Goal: Transaction & Acquisition: Purchase product/service

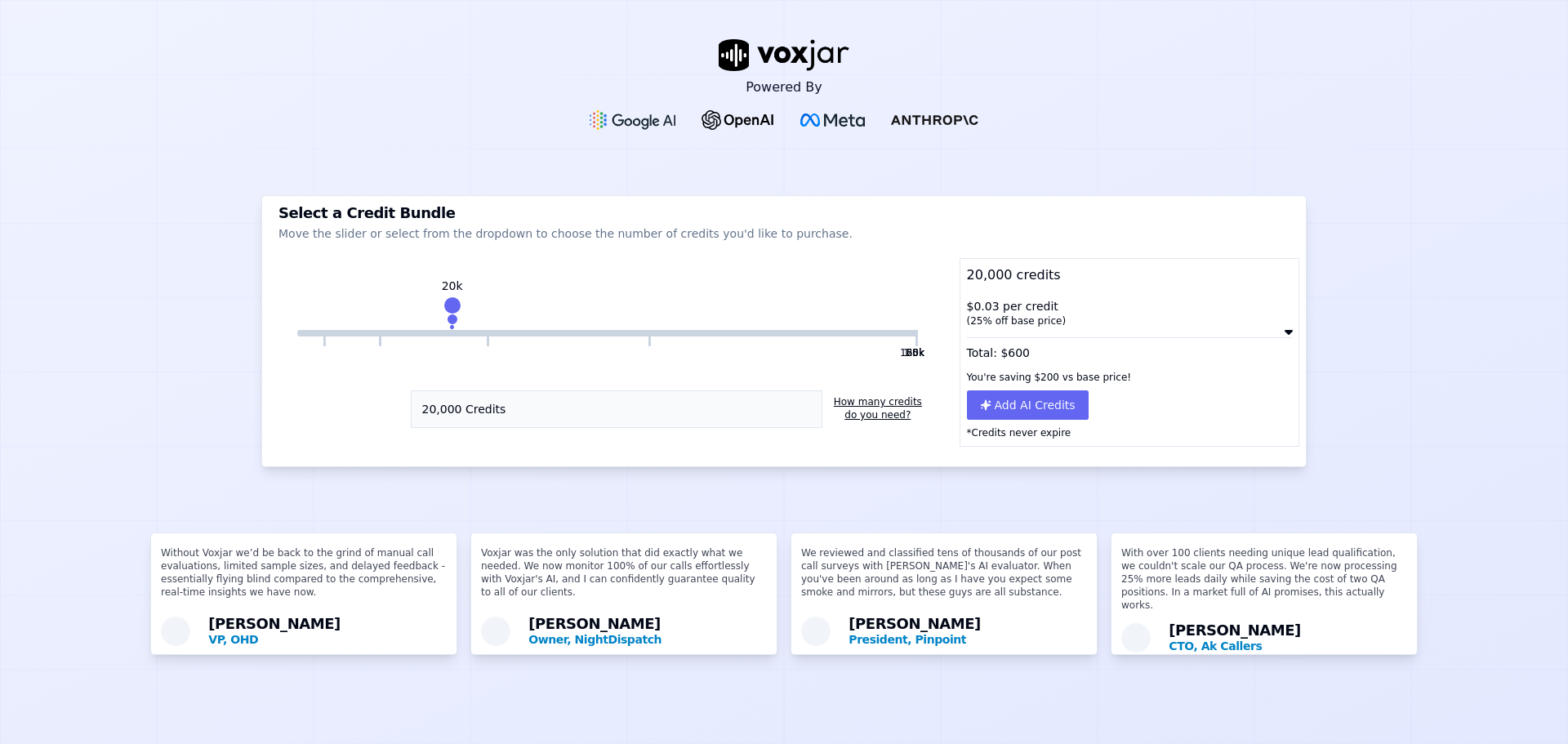
scroll to position [12, 0]
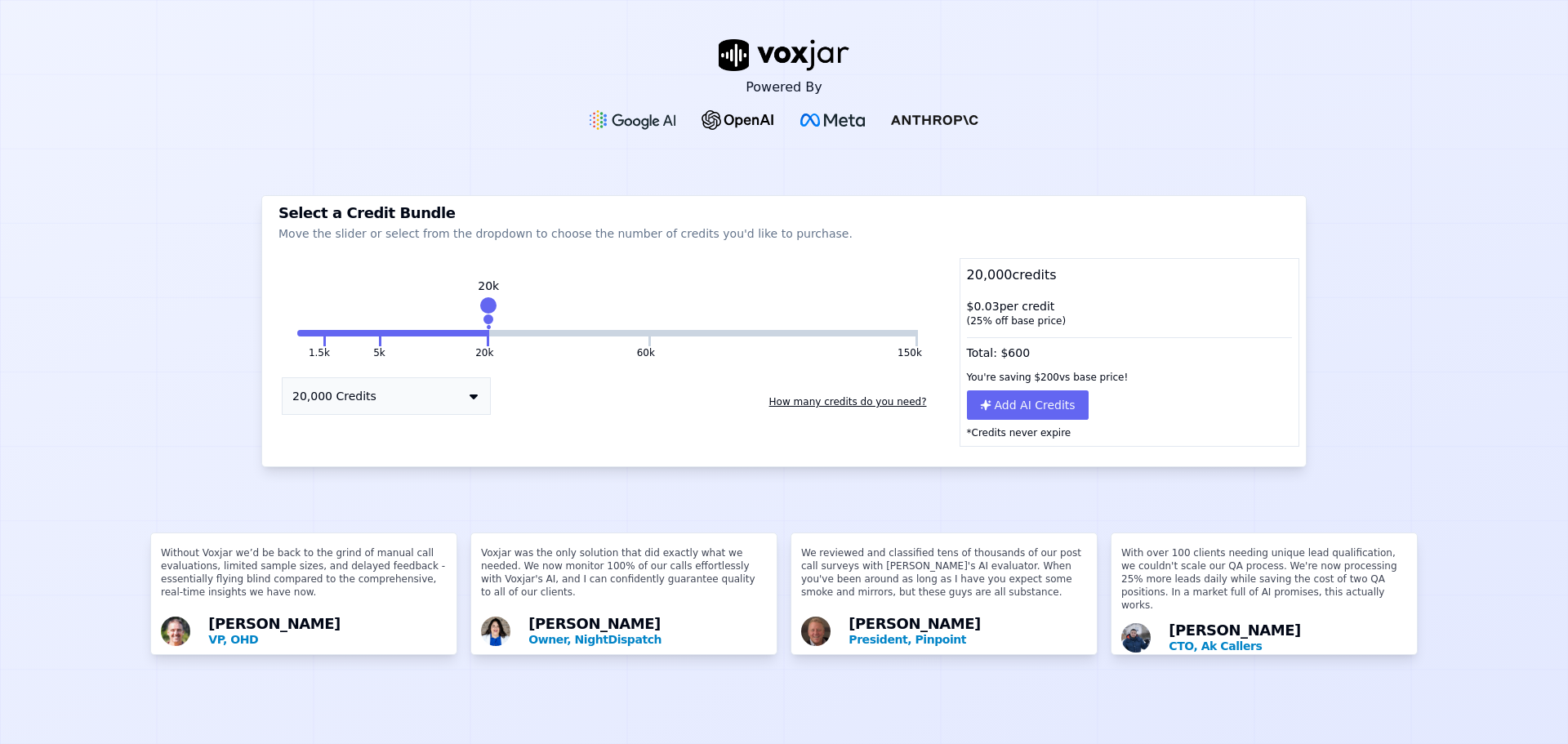
click at [817, 388] on button "How many credits do you need?" at bounding box center [848, 401] width 171 height 26
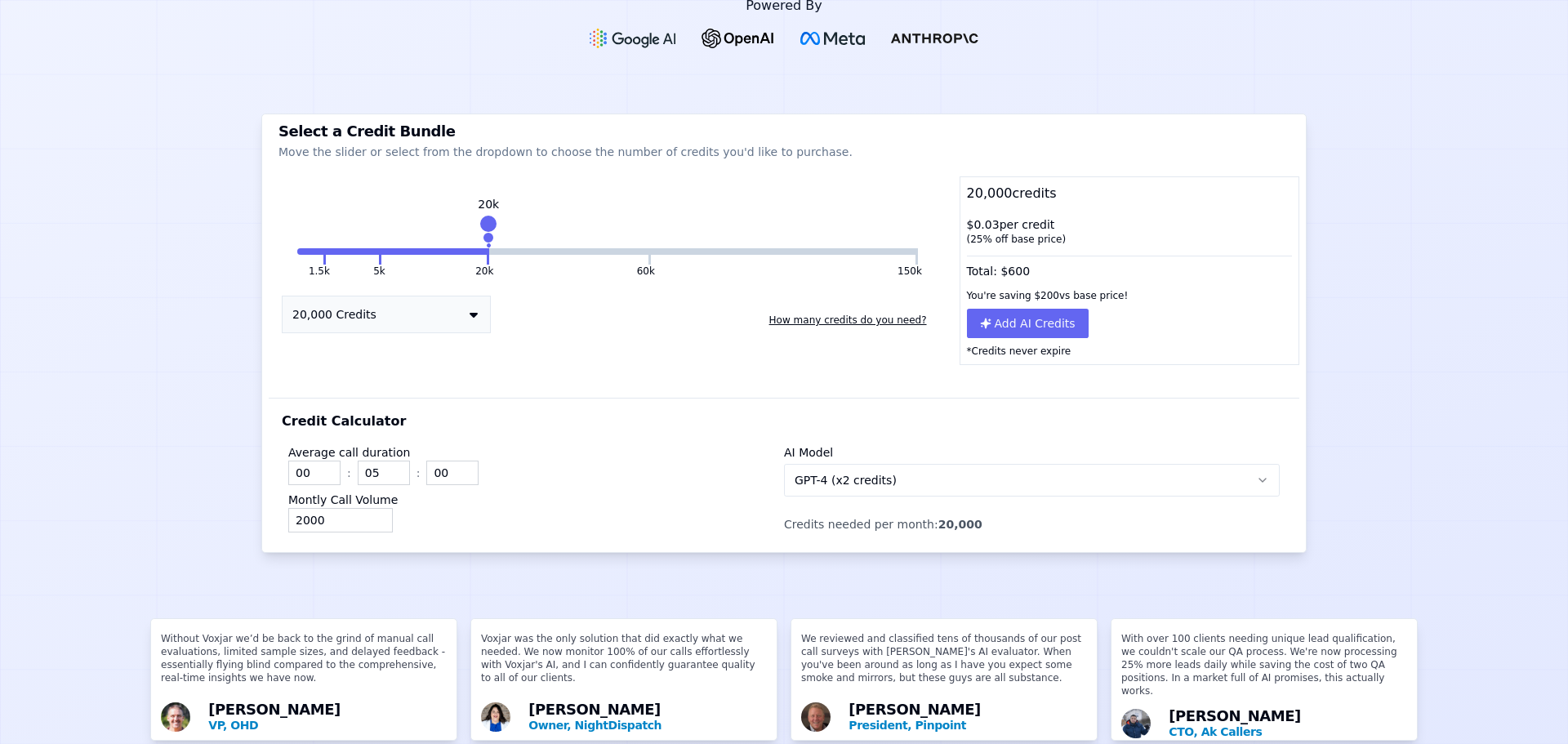
scroll to position [136, 0]
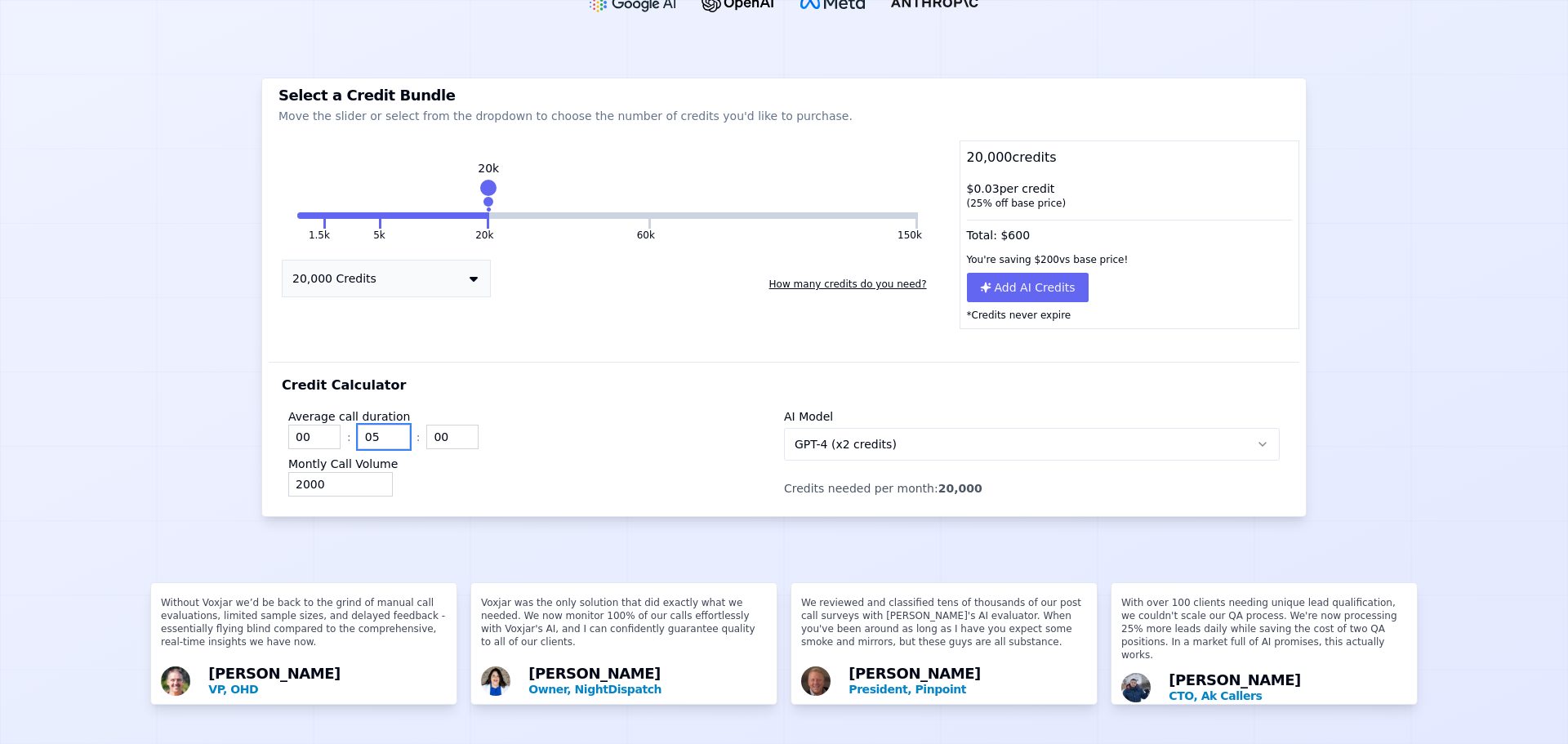
click at [357, 424] on input "05" at bounding box center [383, 436] width 52 height 25
type input "02"
click at [464, 424] on input "01" at bounding box center [452, 436] width 52 height 25
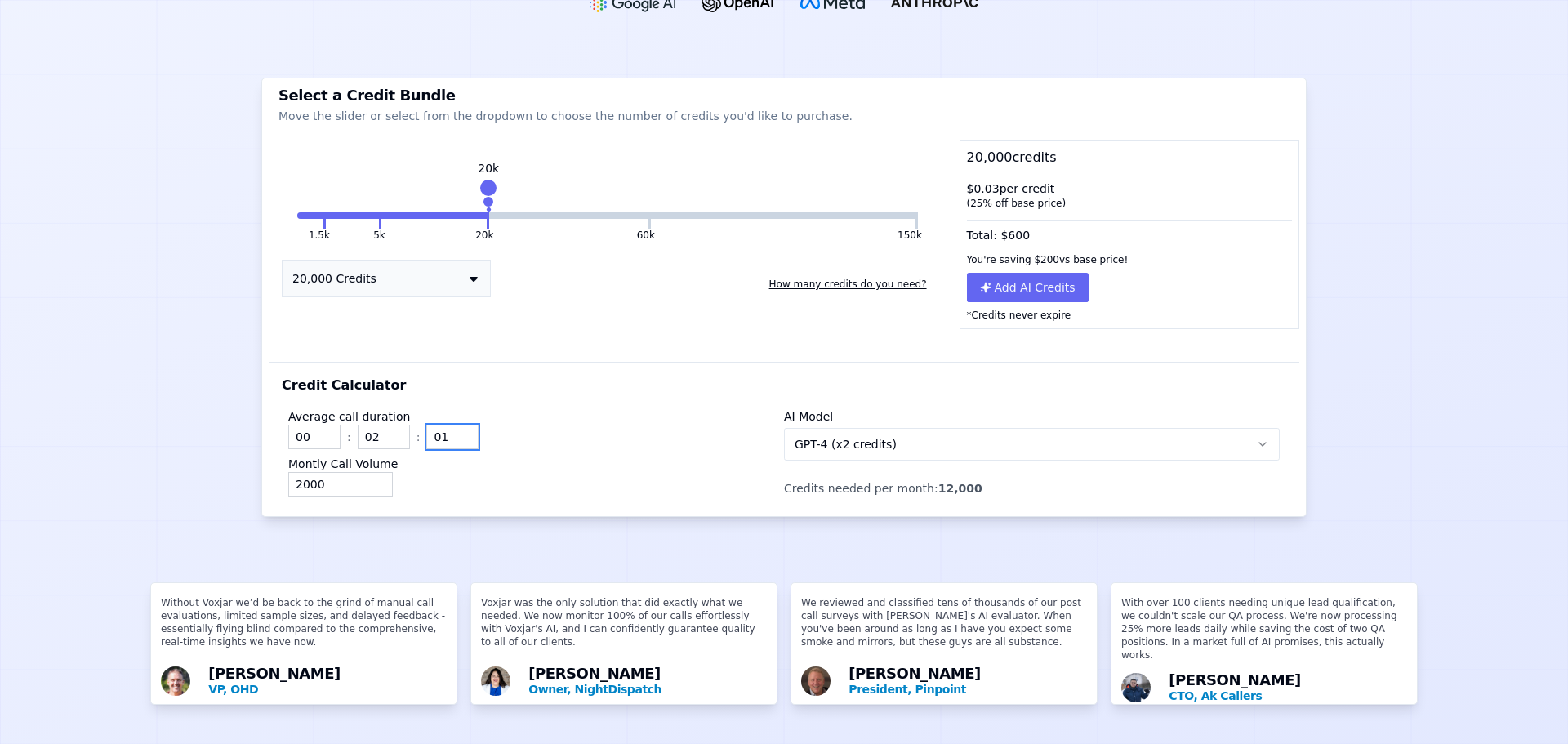
click at [524, 424] on div "00 : 02 : 01" at bounding box center [536, 436] width 496 height 25
type input "00"
click at [473, 472] on div "2000" at bounding box center [536, 484] width 496 height 25
click at [319, 472] on input "2000" at bounding box center [341, 484] width 105 height 25
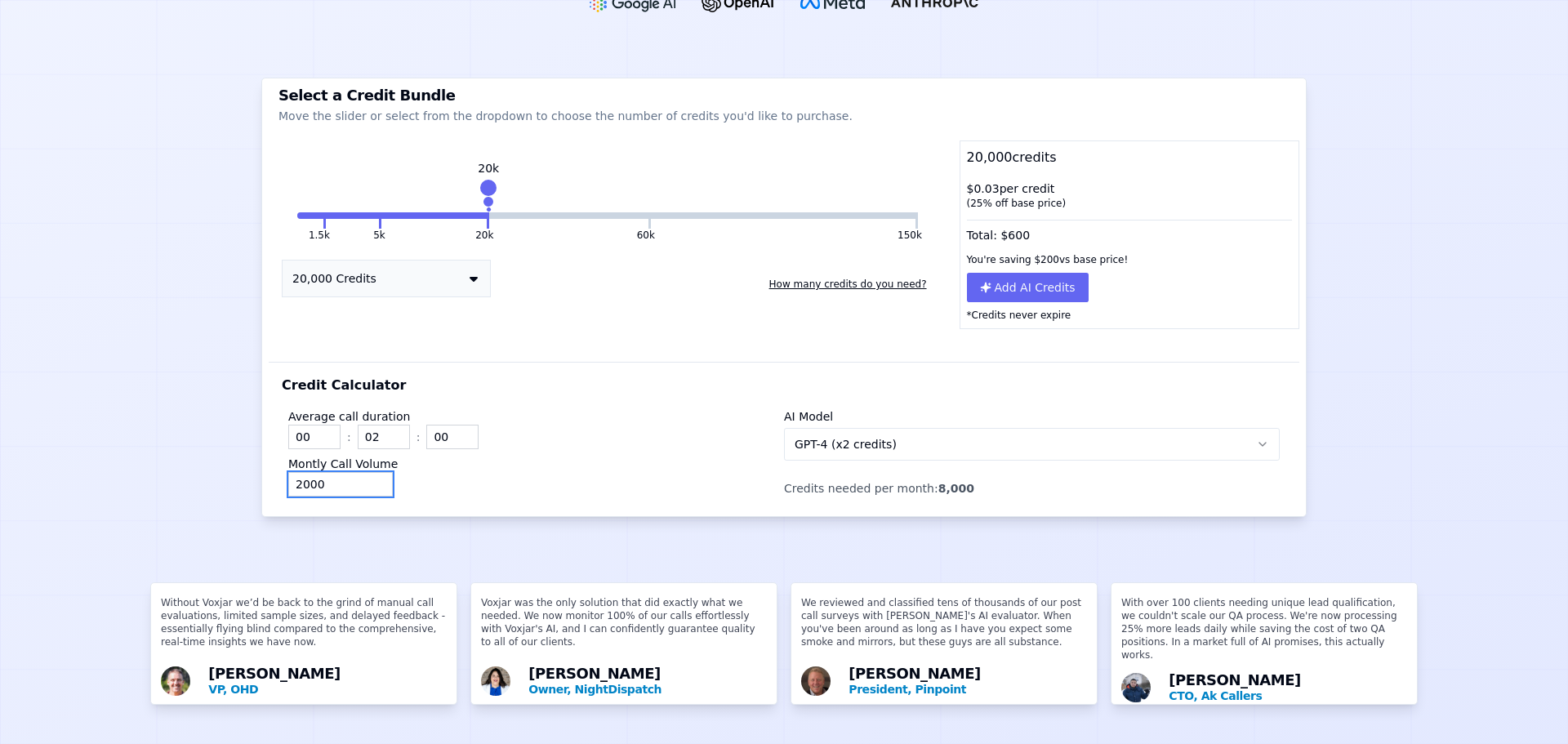
click at [319, 472] on input "2000" at bounding box center [341, 484] width 105 height 25
click at [581, 420] on div "Average call duration 00 : 02 : 00 Montly Call Volume 467" at bounding box center [536, 449] width 496 height 95
click at [1086, 428] on button "GPT-4 (x2 credits)" at bounding box center [1031, 444] width 496 height 33
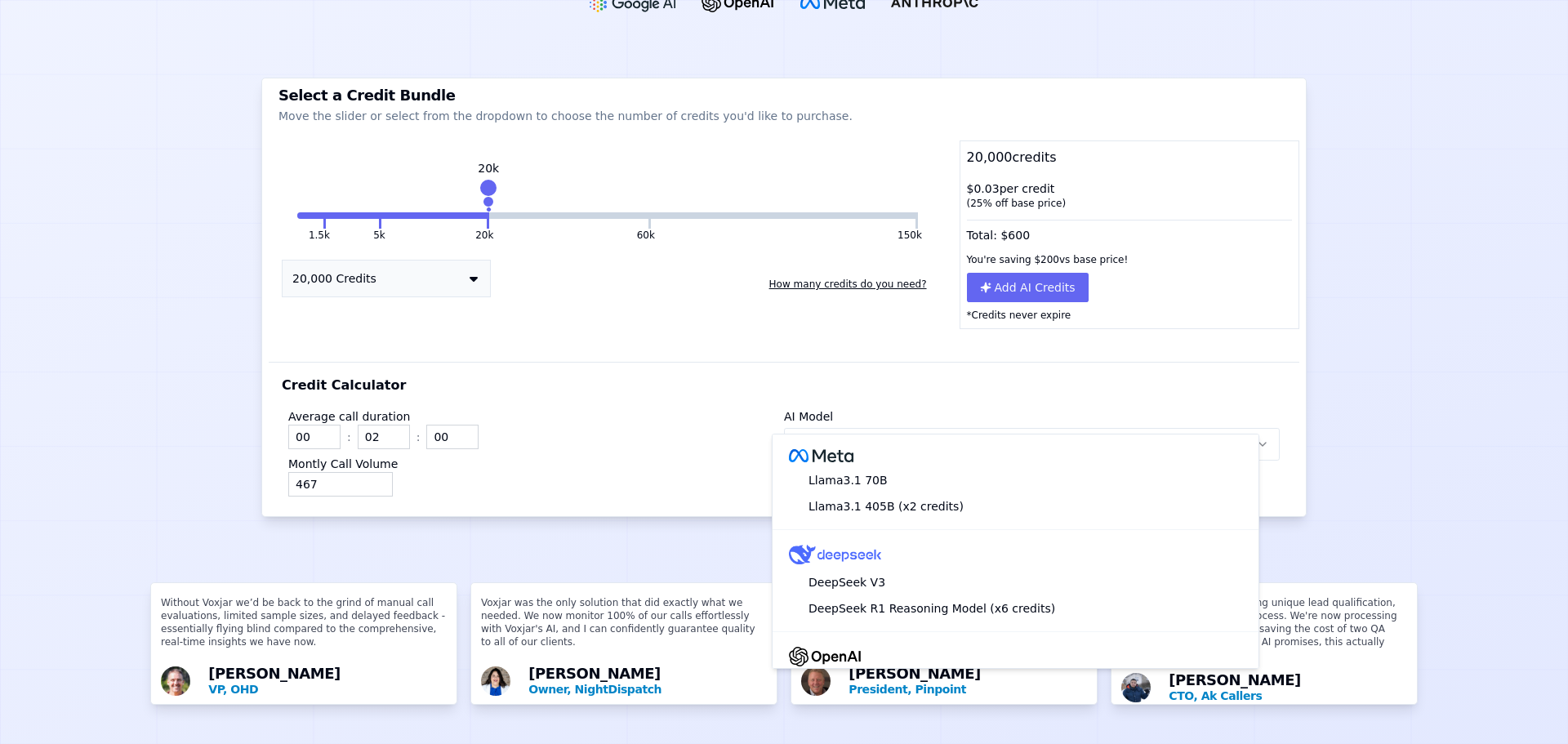
click at [1219, 408] on div "AI Model GPT-4 (x2 credits)" at bounding box center [1031, 434] width 496 height 52
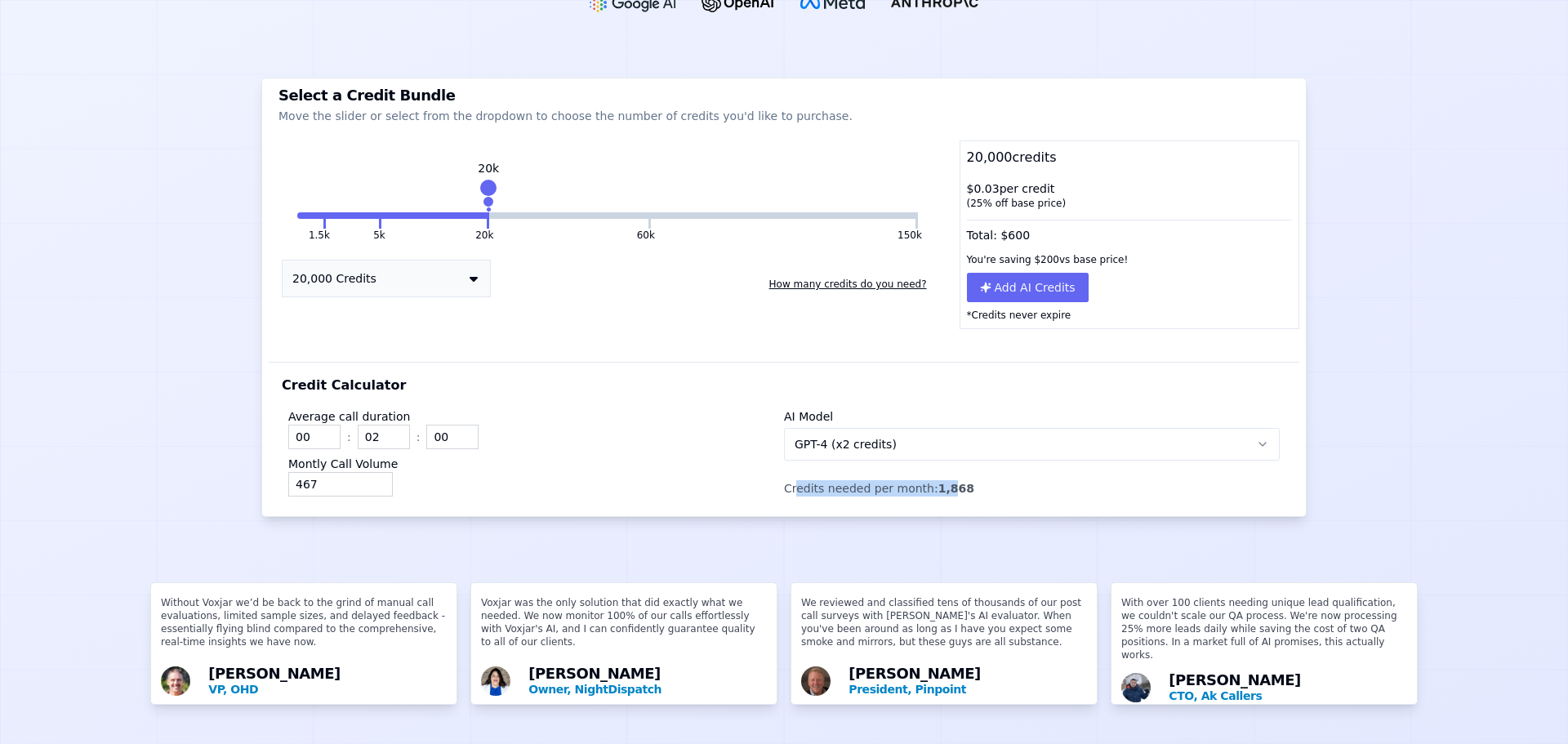
drag, startPoint x: 785, startPoint y: 463, endPoint x: 925, endPoint y: 462, distance: 140.0
click at [925, 480] on p "Credits needed per month: 1,868" at bounding box center [1031, 488] width 496 height 16
click at [952, 480] on p "Credits needed per month: 1,868" at bounding box center [1031, 488] width 496 height 16
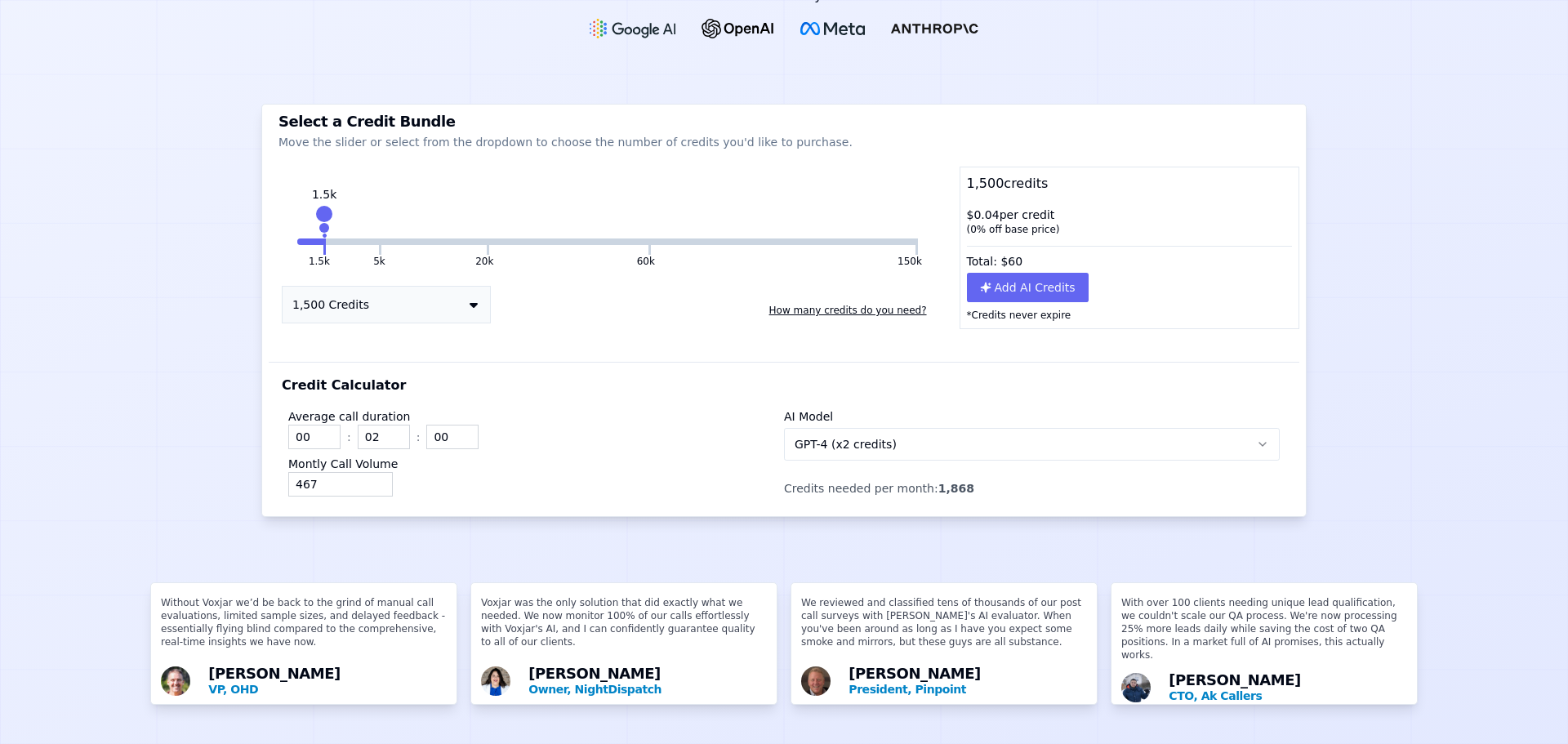
drag, startPoint x: 479, startPoint y: 162, endPoint x: 324, endPoint y: 175, distance: 155.5
click at [324, 209] on div "1.5k" at bounding box center [324, 222] width 0 height 26
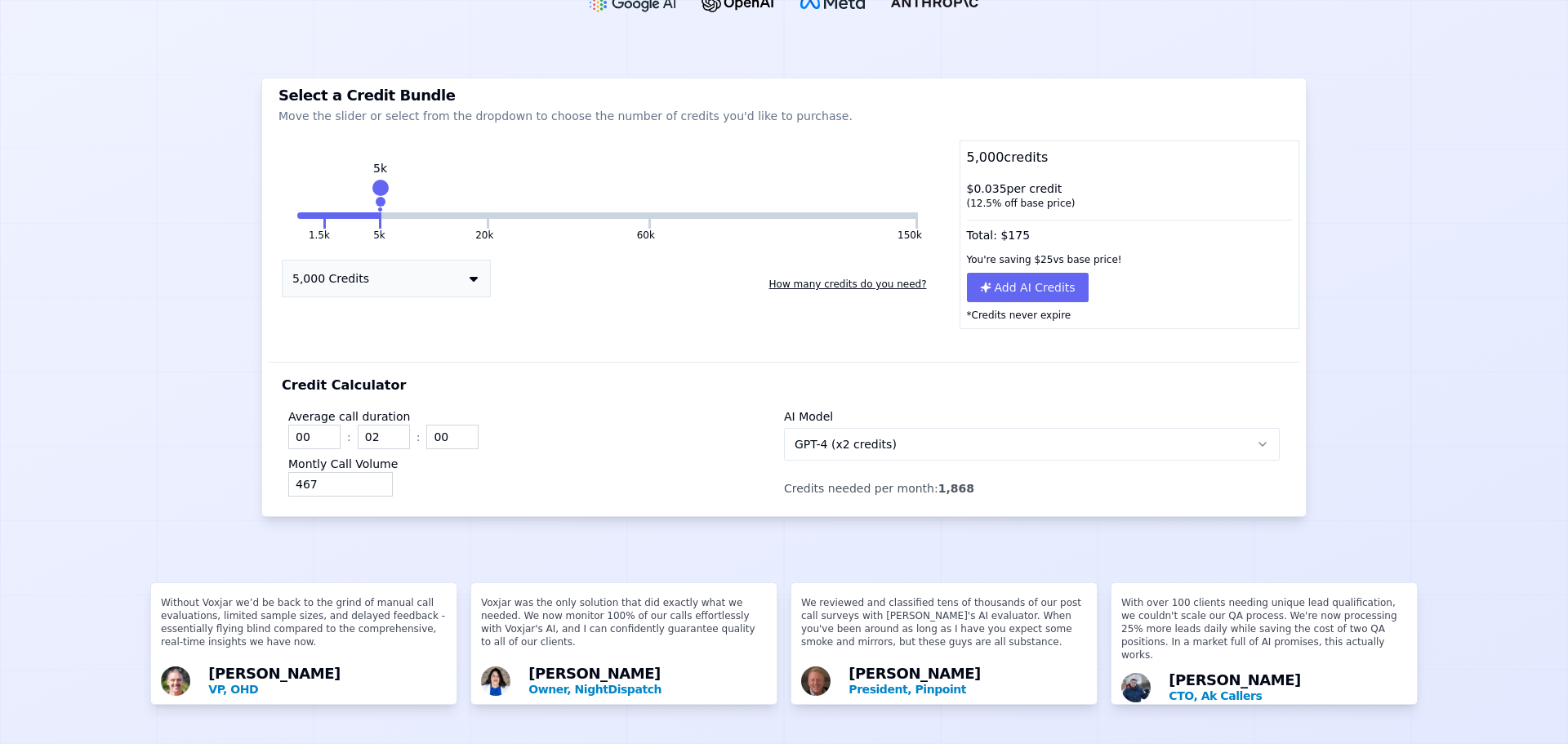
click at [321, 191] on div "1.5k 5k 20k 60k 150k 5k 5,000 Credits How many credits do you need?" at bounding box center [607, 252] width 678 height 156
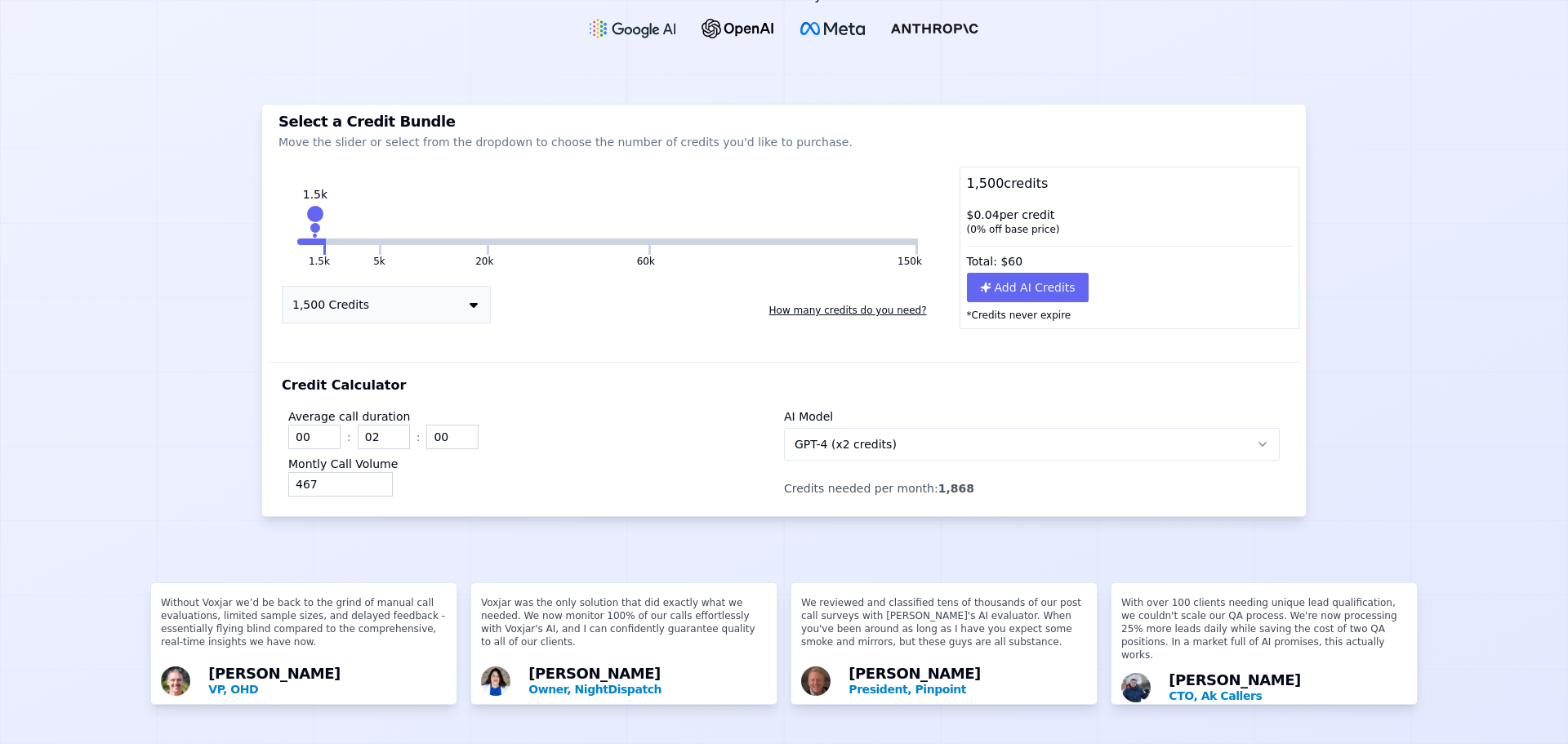
drag, startPoint x: 379, startPoint y: 157, endPoint x: 310, endPoint y: 165, distance: 69.5
click at [315, 209] on div "1.5k" at bounding box center [315, 222] width 0 height 26
drag, startPoint x: 820, startPoint y: 453, endPoint x: 918, endPoint y: 454, distance: 98.0
click at [918, 480] on p "Credits needed per month: 1,868" at bounding box center [1031, 488] width 496 height 16
click at [784, 480] on p "Credits needed per month: 1,868" at bounding box center [1031, 488] width 496 height 16
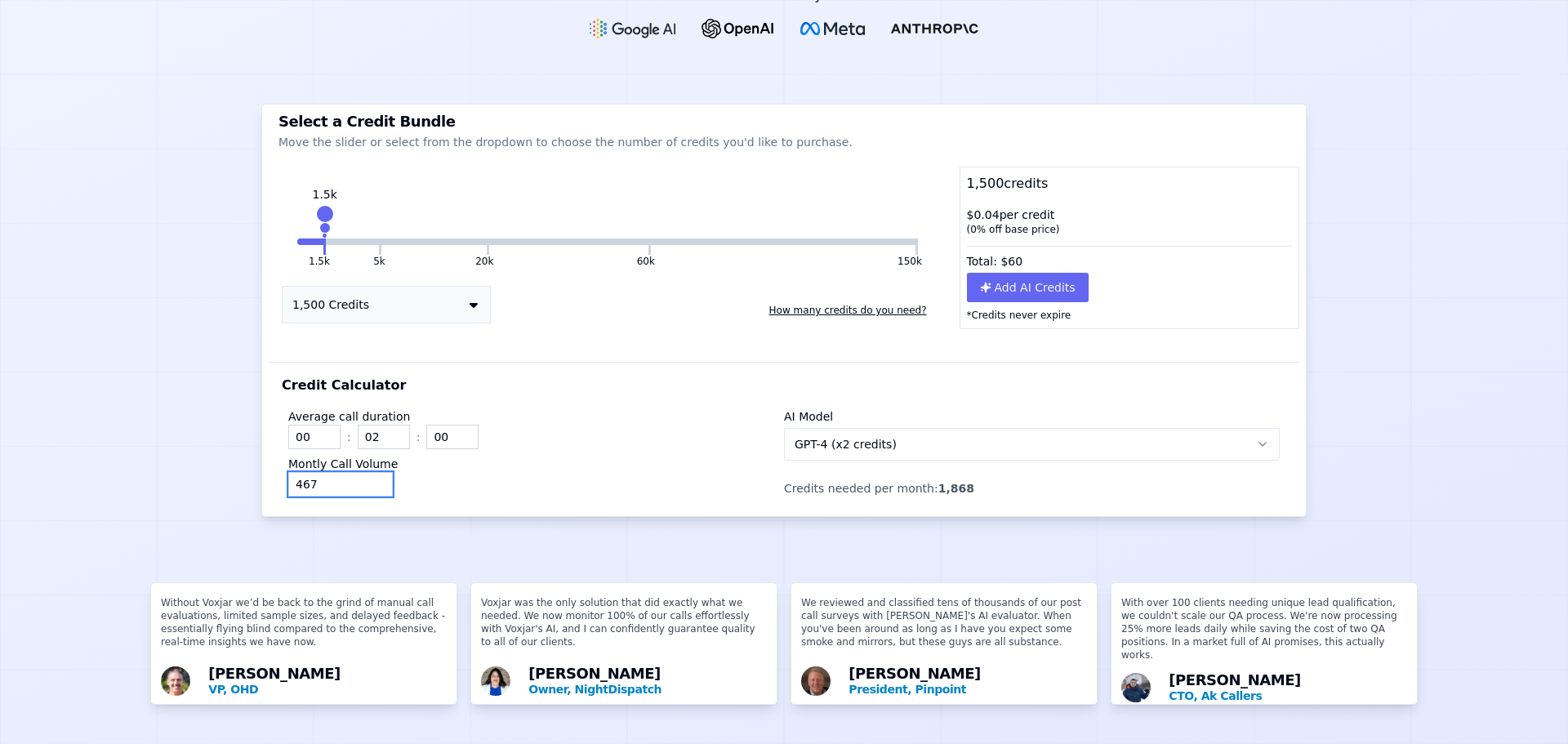
click at [318, 472] on input "467" at bounding box center [341, 484] width 105 height 25
click at [374, 472] on input "468" at bounding box center [341, 484] width 105 height 25
click at [374, 472] on input "469" at bounding box center [341, 484] width 105 height 25
click at [374, 472] on input "470" at bounding box center [341, 484] width 105 height 25
click at [374, 472] on input "471" at bounding box center [341, 484] width 105 height 25
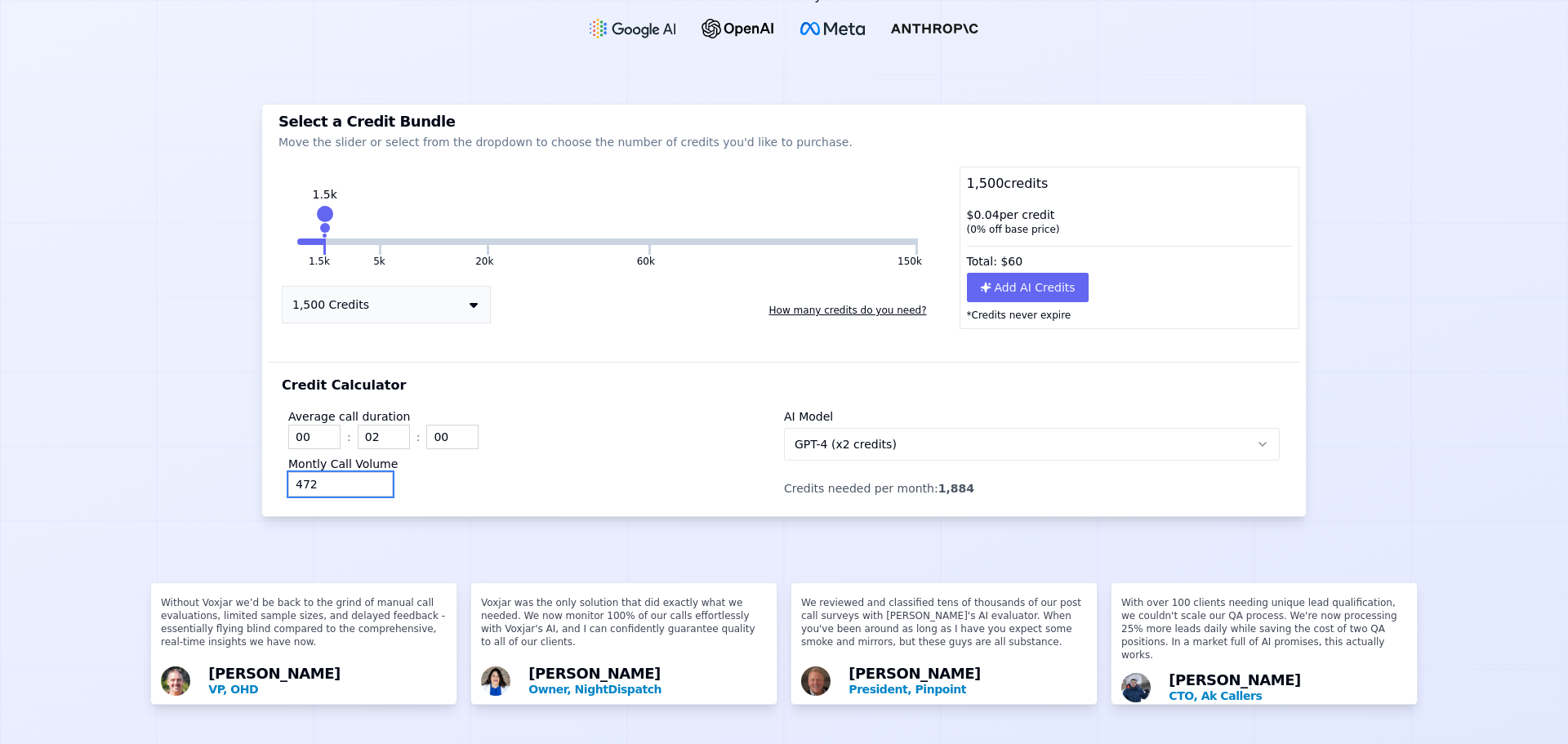
click at [374, 472] on input "472" at bounding box center [341, 484] width 105 height 25
click at [374, 472] on input "473" at bounding box center [341, 484] width 105 height 25
click at [374, 472] on input "474" at bounding box center [341, 484] width 105 height 25
click at [374, 472] on input "475" at bounding box center [341, 484] width 105 height 25
click at [374, 472] on input "476" at bounding box center [341, 484] width 105 height 25
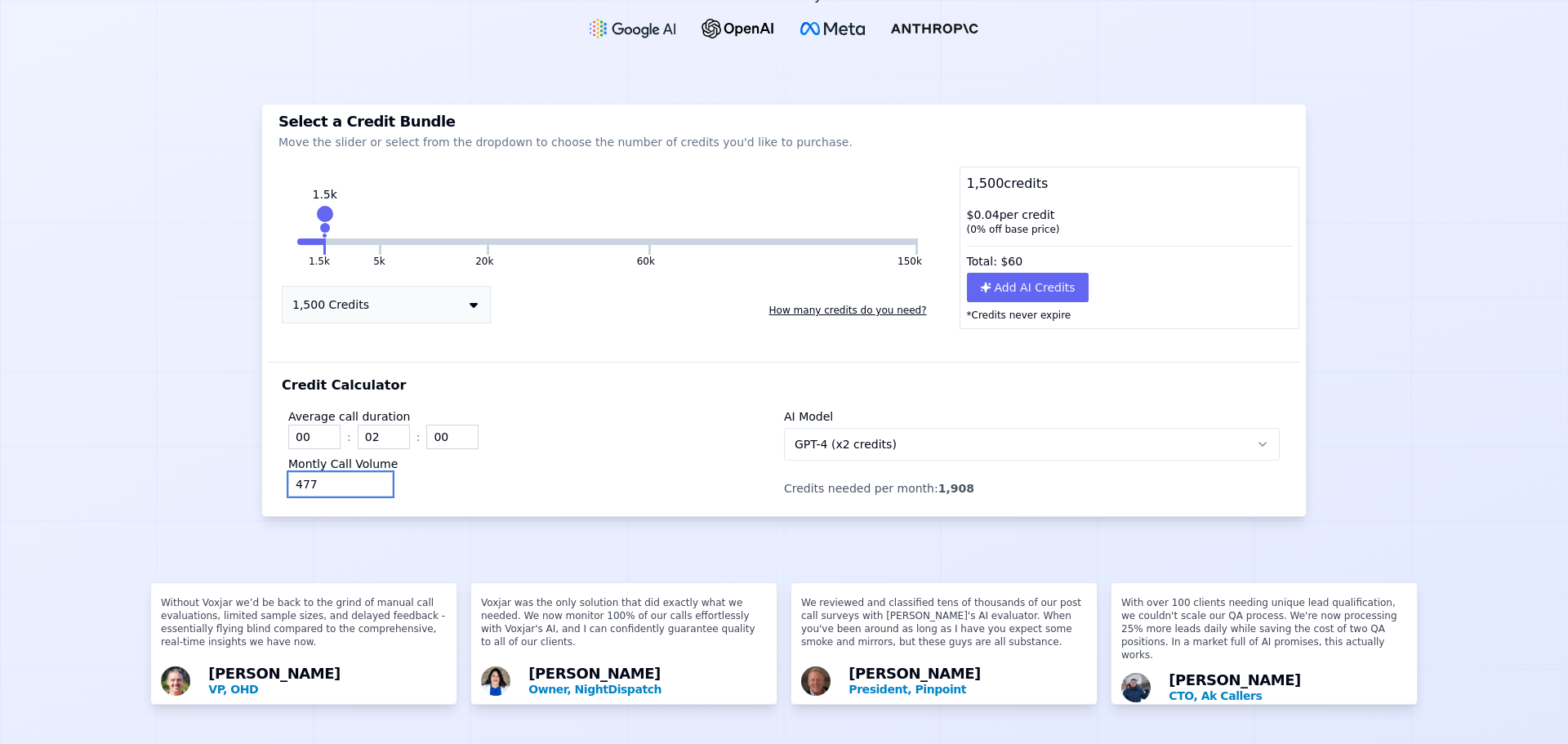
click at [374, 472] on input "477" at bounding box center [341, 484] width 105 height 25
click at [374, 472] on input "478" at bounding box center [341, 484] width 105 height 25
click at [374, 472] on input "479" at bounding box center [341, 484] width 105 height 25
click at [374, 472] on input "480" at bounding box center [341, 484] width 105 height 25
click at [374, 472] on input "481" at bounding box center [341, 484] width 105 height 25
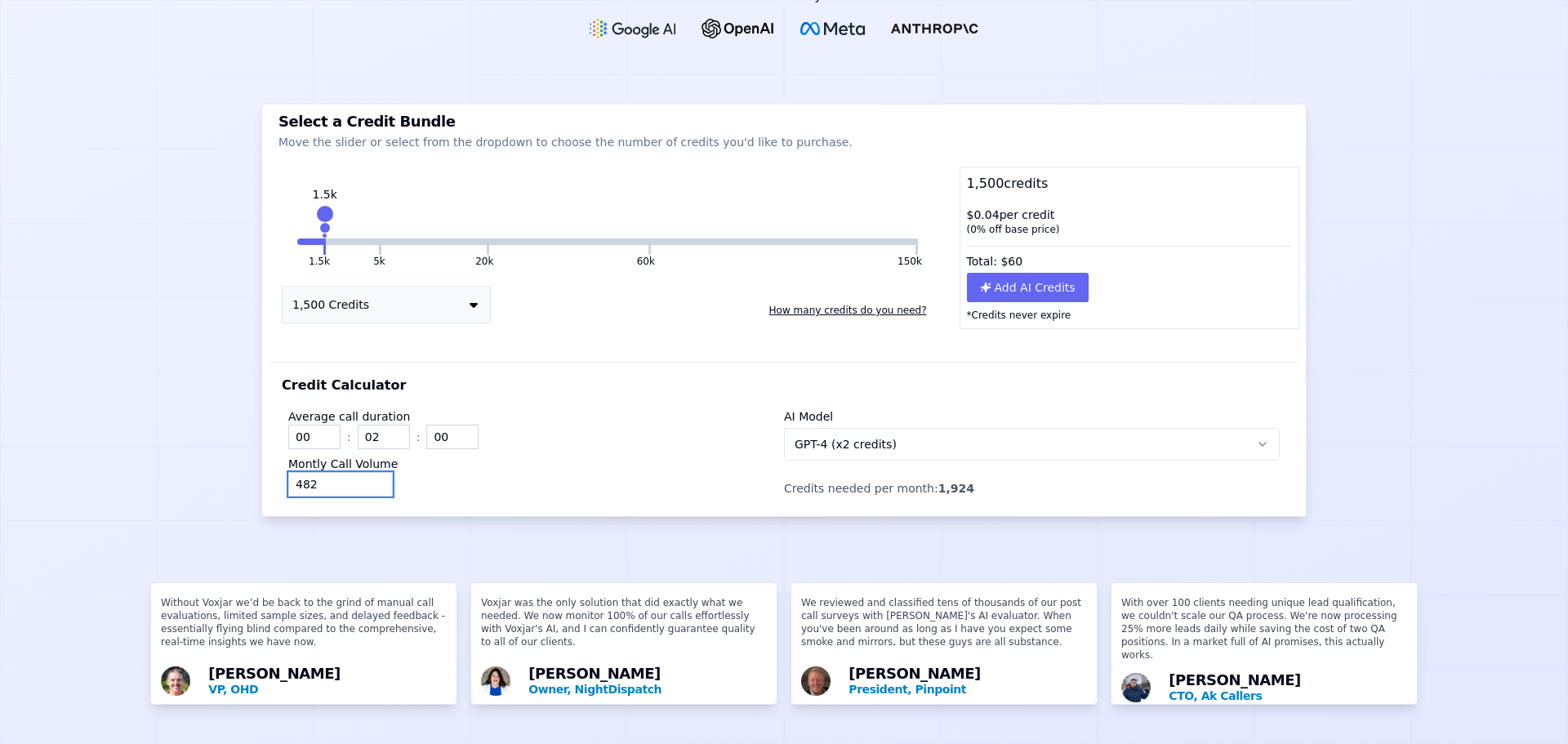
click at [374, 472] on input "482" at bounding box center [341, 484] width 105 height 25
click at [374, 472] on input "483" at bounding box center [341, 484] width 105 height 25
click at [374, 472] on input "484" at bounding box center [341, 484] width 105 height 25
click at [374, 472] on input "485" at bounding box center [341, 484] width 105 height 25
click at [374, 472] on input "486" at bounding box center [341, 484] width 105 height 25
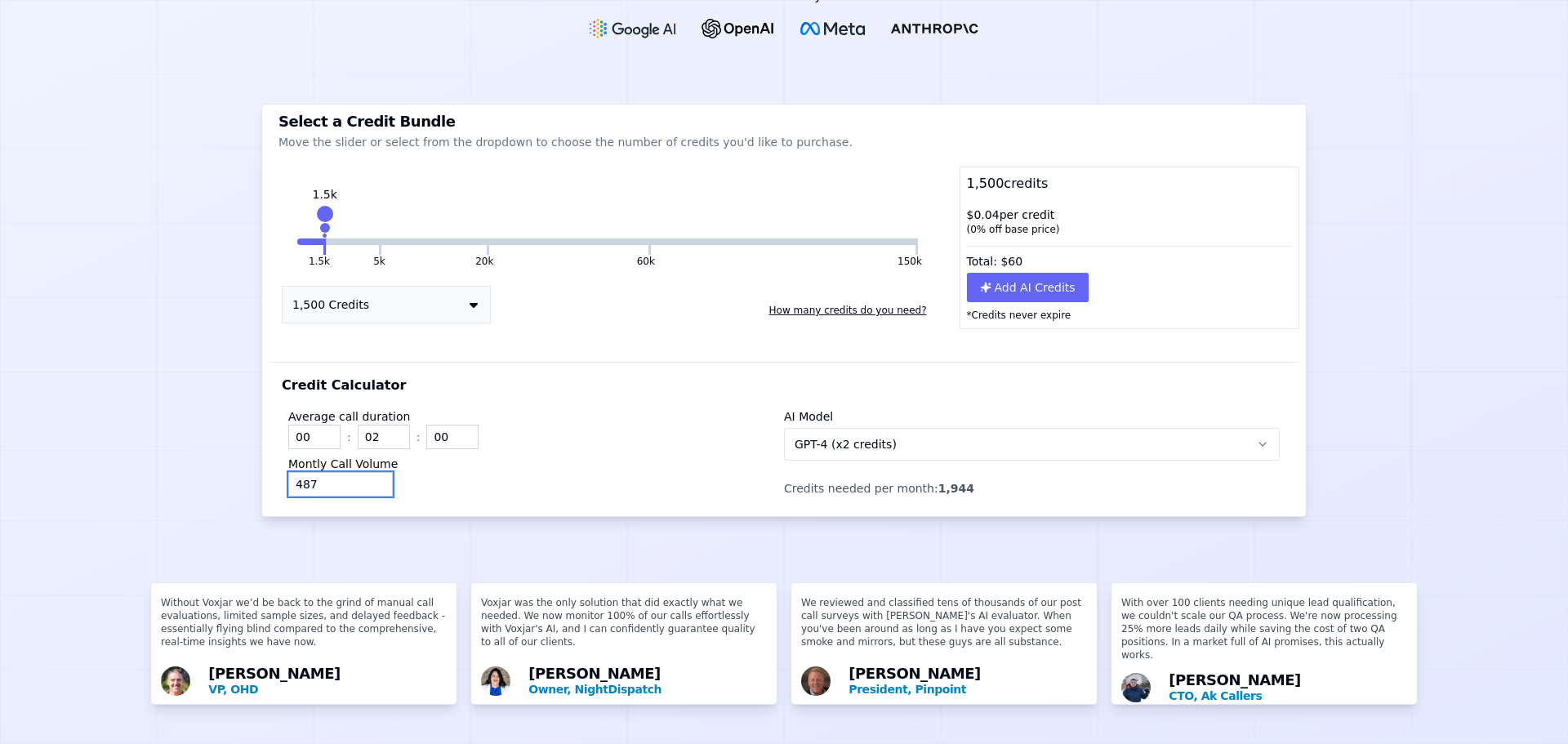
click at [374, 472] on input "487" at bounding box center [341, 484] width 105 height 25
click at [374, 472] on input "488" at bounding box center [341, 484] width 105 height 25
click at [374, 472] on input "489" at bounding box center [341, 484] width 105 height 25
click at [374, 472] on input "490" at bounding box center [341, 484] width 105 height 25
click at [374, 472] on input "491" at bounding box center [341, 484] width 105 height 25
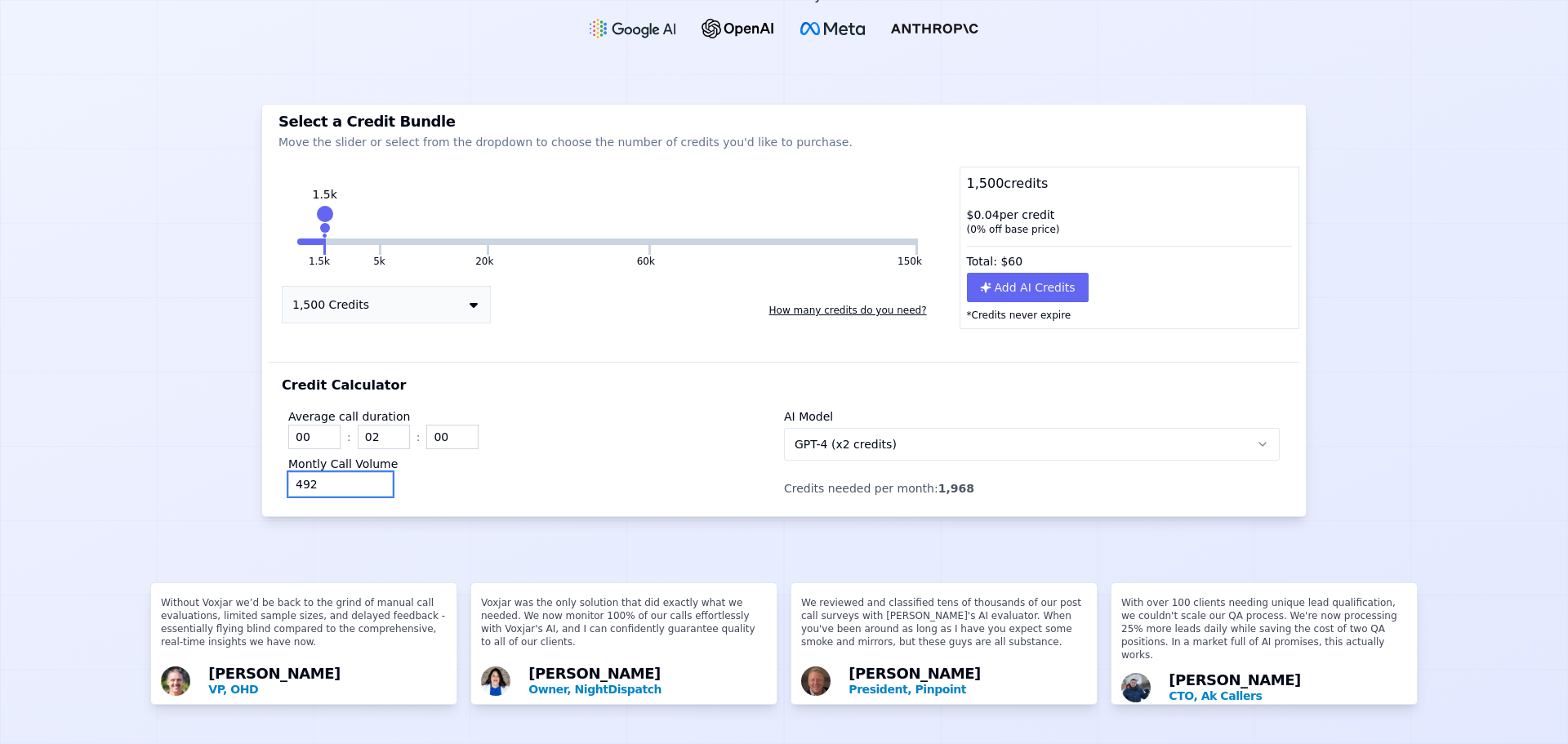
click at [374, 472] on input "492" at bounding box center [341, 484] width 105 height 25
click at [374, 472] on input "493" at bounding box center [341, 484] width 105 height 25
click at [374, 472] on input "494" at bounding box center [341, 484] width 105 height 25
click at [374, 472] on input "495" at bounding box center [341, 484] width 105 height 25
click at [374, 472] on input "496" at bounding box center [341, 484] width 105 height 25
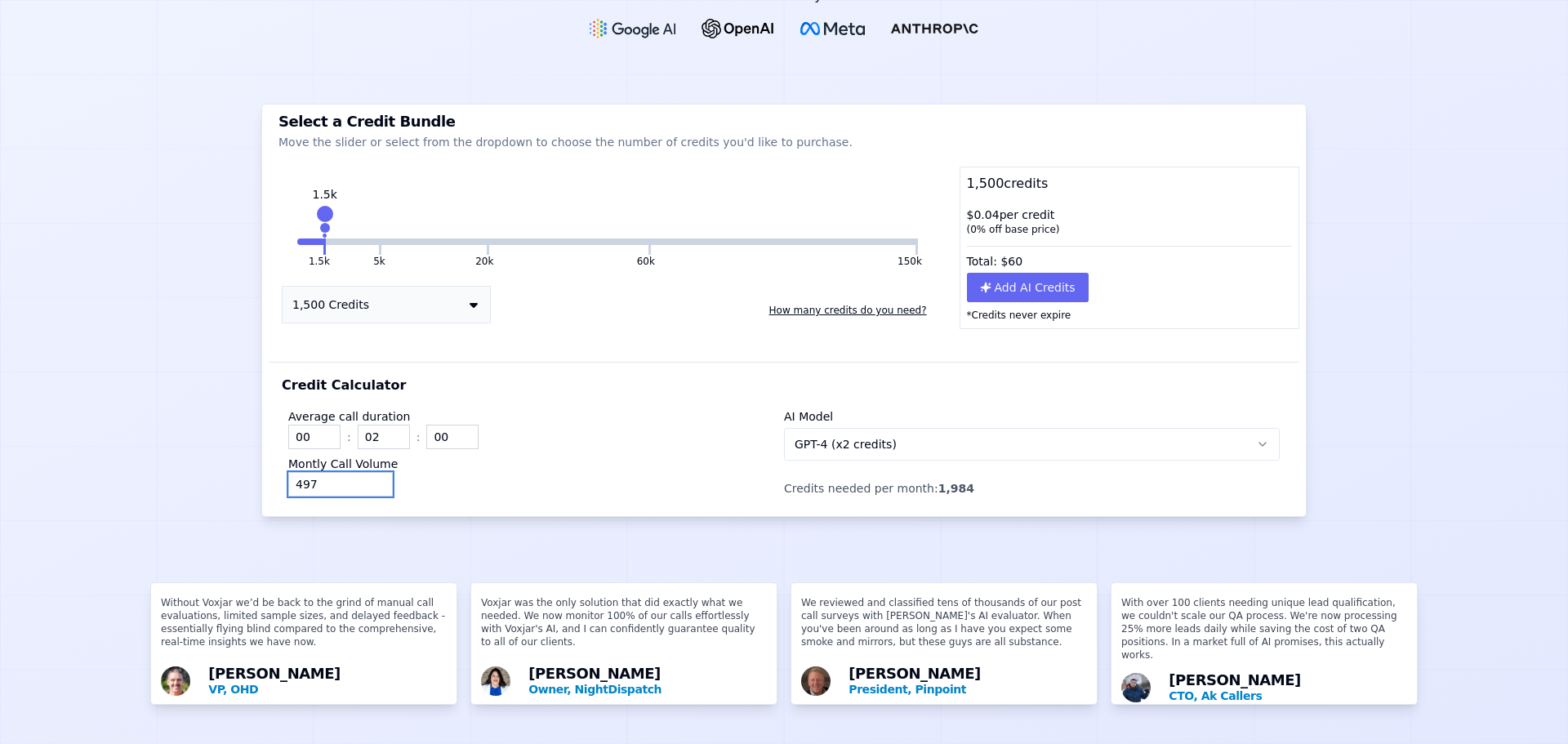
click at [374, 472] on input "497" at bounding box center [341, 484] width 105 height 25
click at [374, 472] on input "498" at bounding box center [341, 484] width 105 height 25
click at [374, 472] on input "499" at bounding box center [341, 484] width 105 height 25
click at [374, 472] on input "500" at bounding box center [341, 484] width 105 height 25
click at [374, 472] on input "501" at bounding box center [341, 484] width 105 height 25
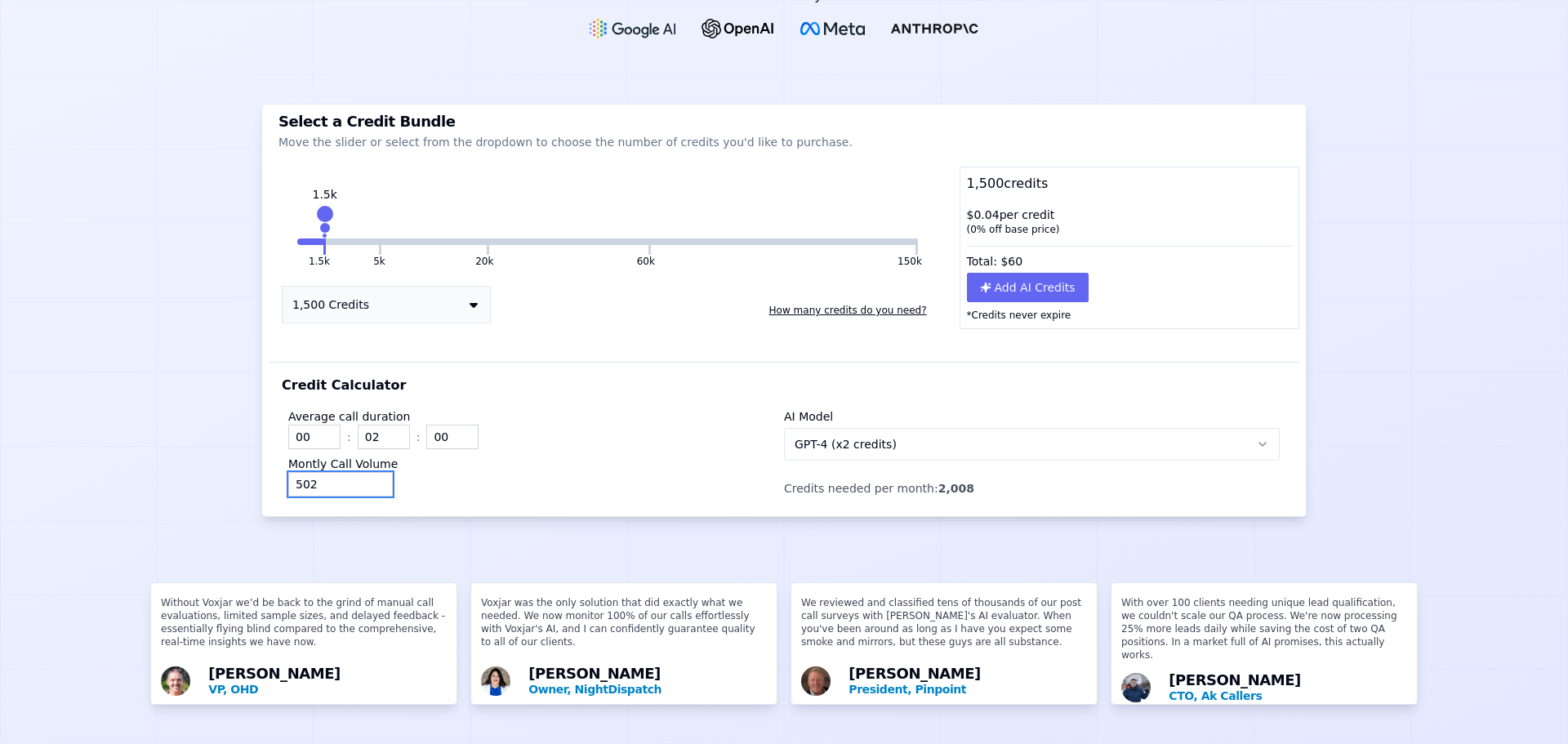
click at [374, 472] on input "502" at bounding box center [341, 484] width 105 height 25
click at [374, 472] on input "503" at bounding box center [341, 484] width 105 height 25
click at [374, 472] on input "504" at bounding box center [341, 484] width 105 height 25
click at [374, 472] on input "505" at bounding box center [341, 484] width 105 height 25
click at [374, 472] on input "506" at bounding box center [341, 484] width 105 height 25
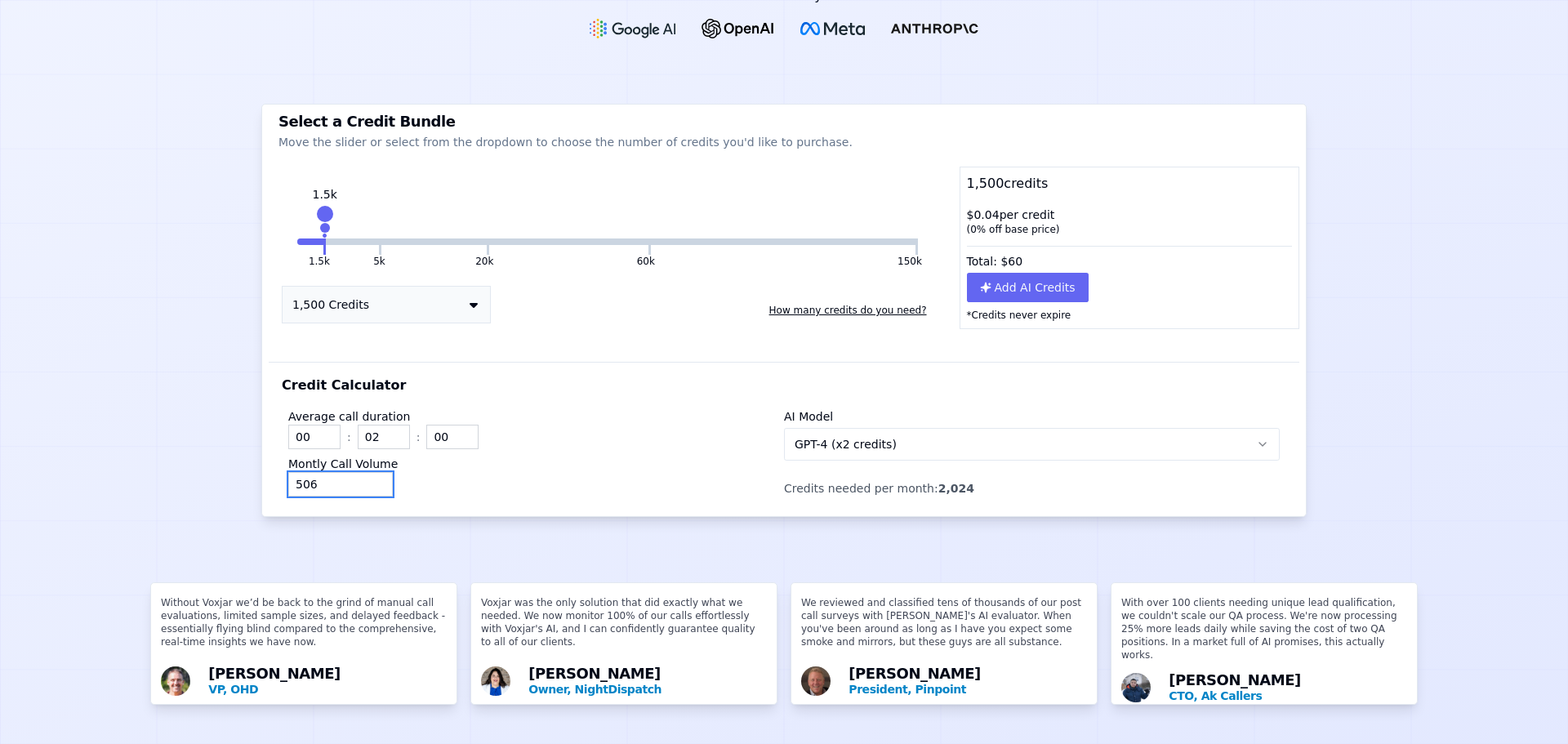
click at [307, 472] on input "506" at bounding box center [341, 484] width 105 height 25
type input "600"
click at [167, 414] on div "Powered By Select a Credit Bundle Move the slider or select from the dropdown t…" at bounding box center [784, 372] width 1568 height 744
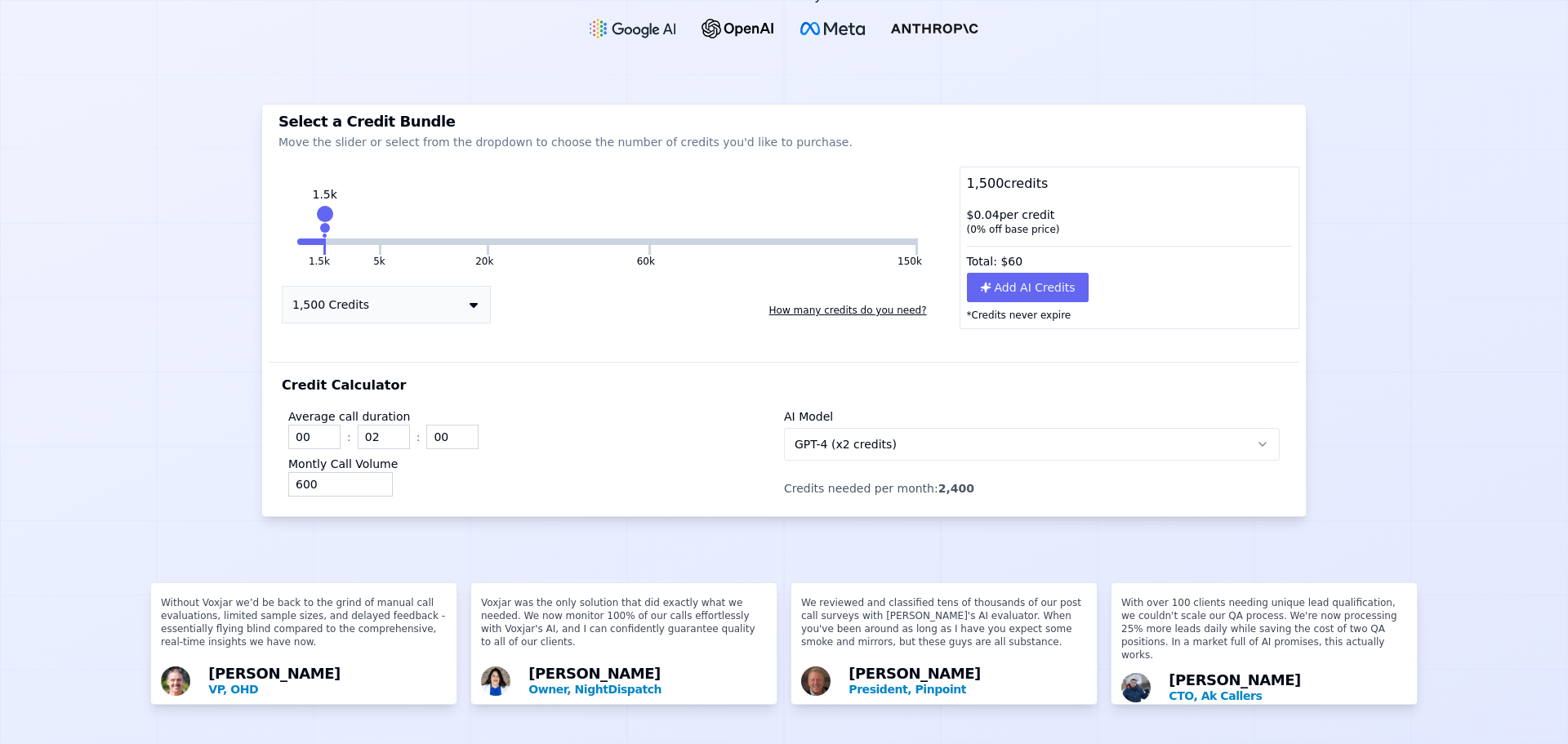
click at [336, 239] on button "5k" at bounding box center [352, 242] width 53 height 7
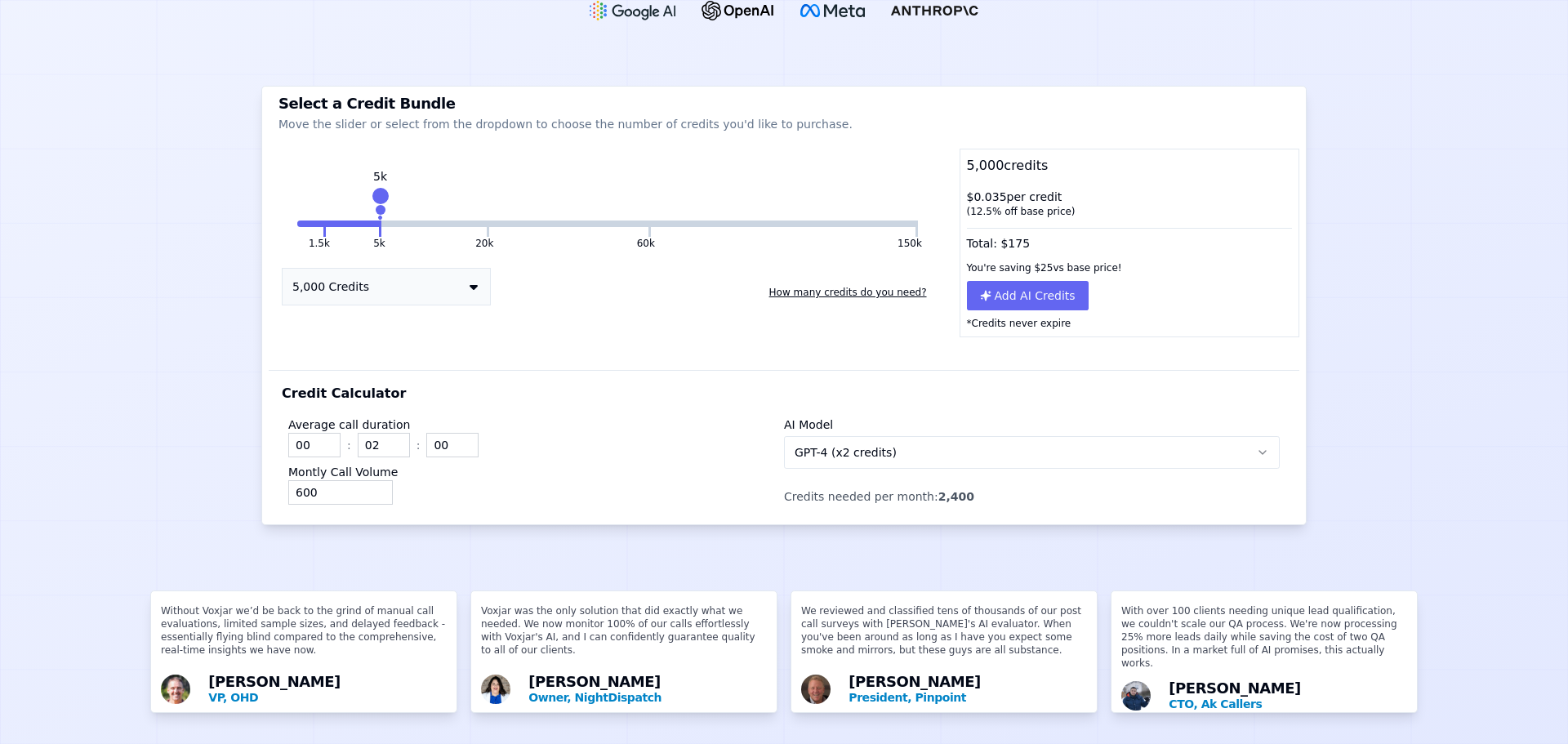
click at [339, 221] on button "5k" at bounding box center [352, 224] width 53 height 7
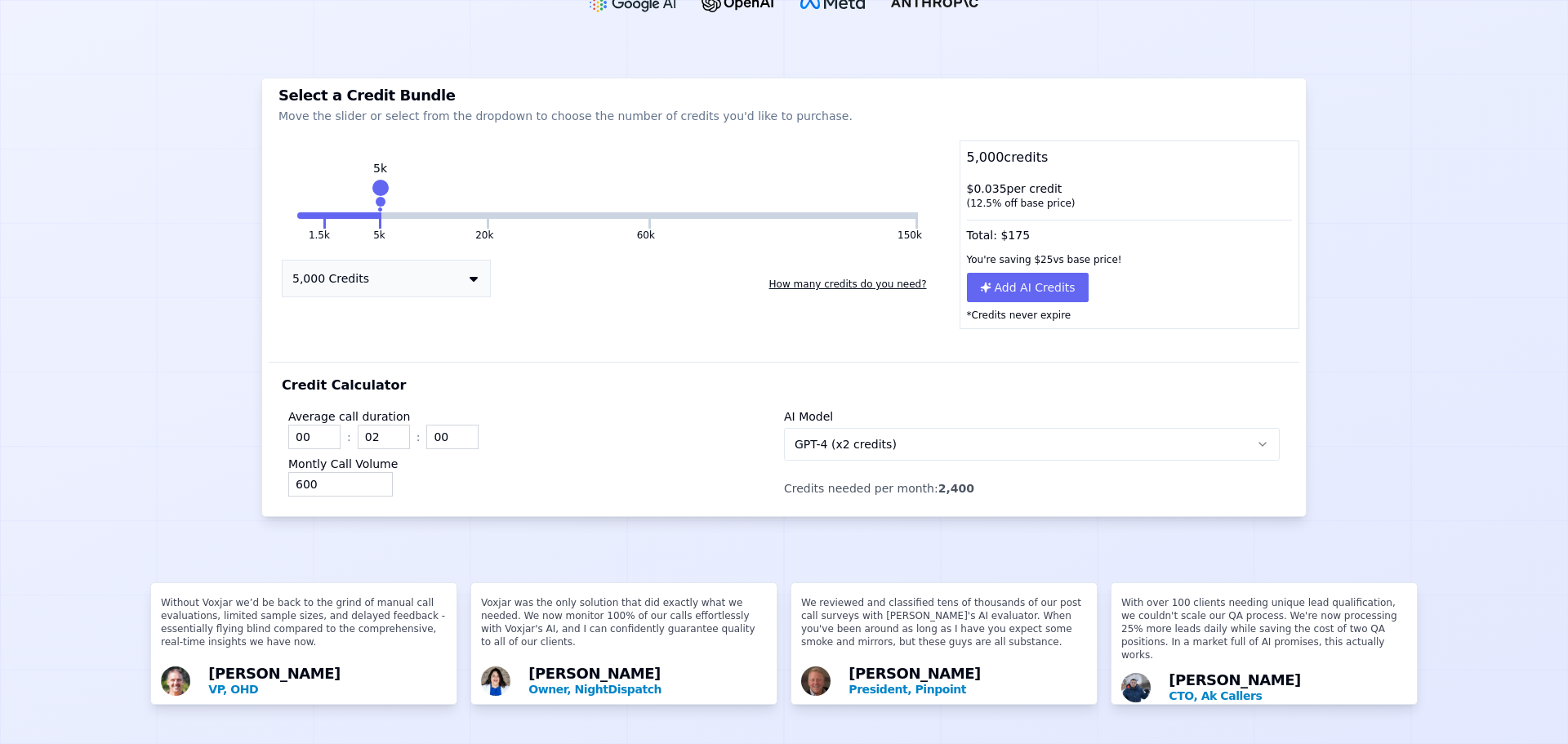
scroll to position [0, 0]
